Goal: Check status: Check status

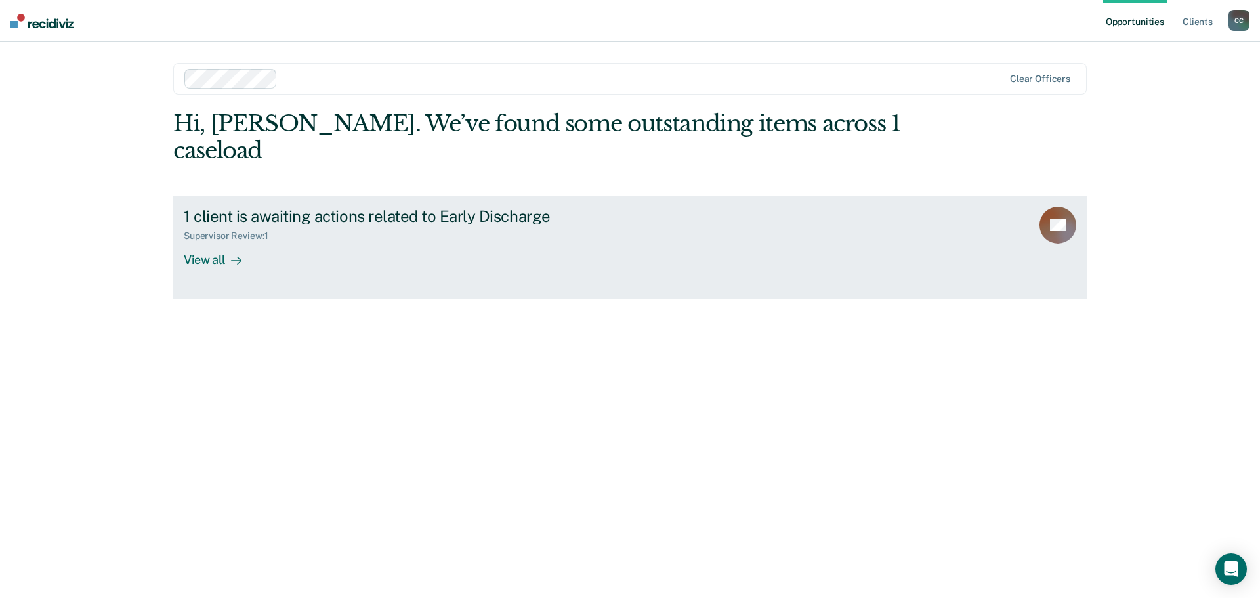
click at [214, 241] on div "View all" at bounding box center [220, 254] width 73 height 26
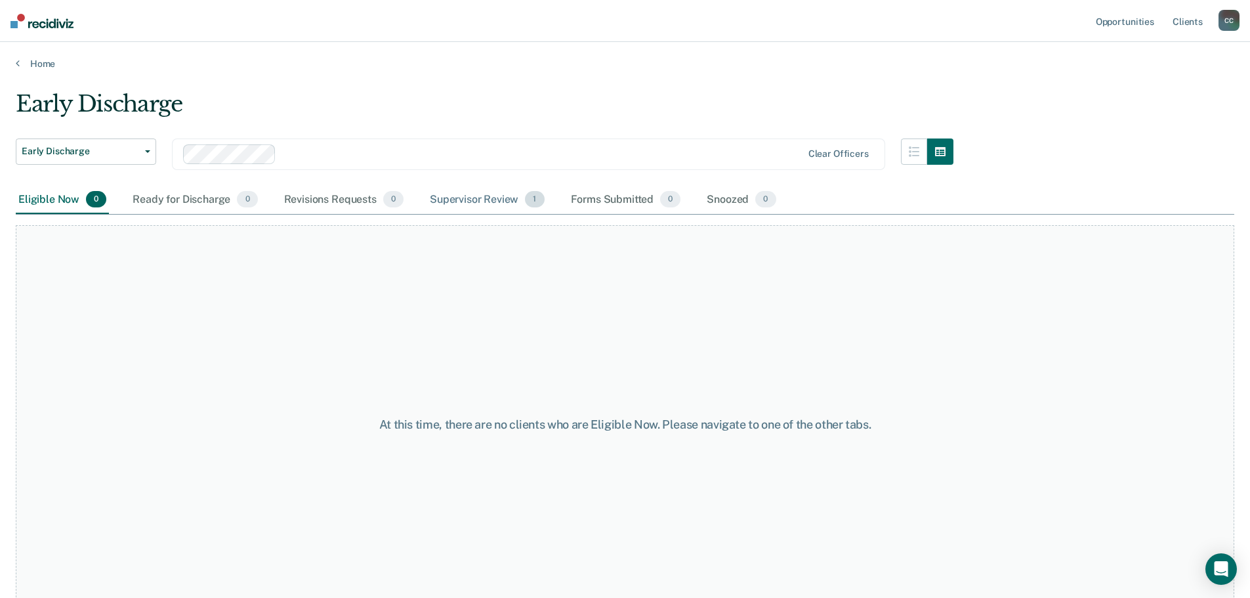
click at [466, 201] on div "Supervisor Review 1" at bounding box center [487, 200] width 120 height 29
